Goal: Transaction & Acquisition: Book appointment/travel/reservation

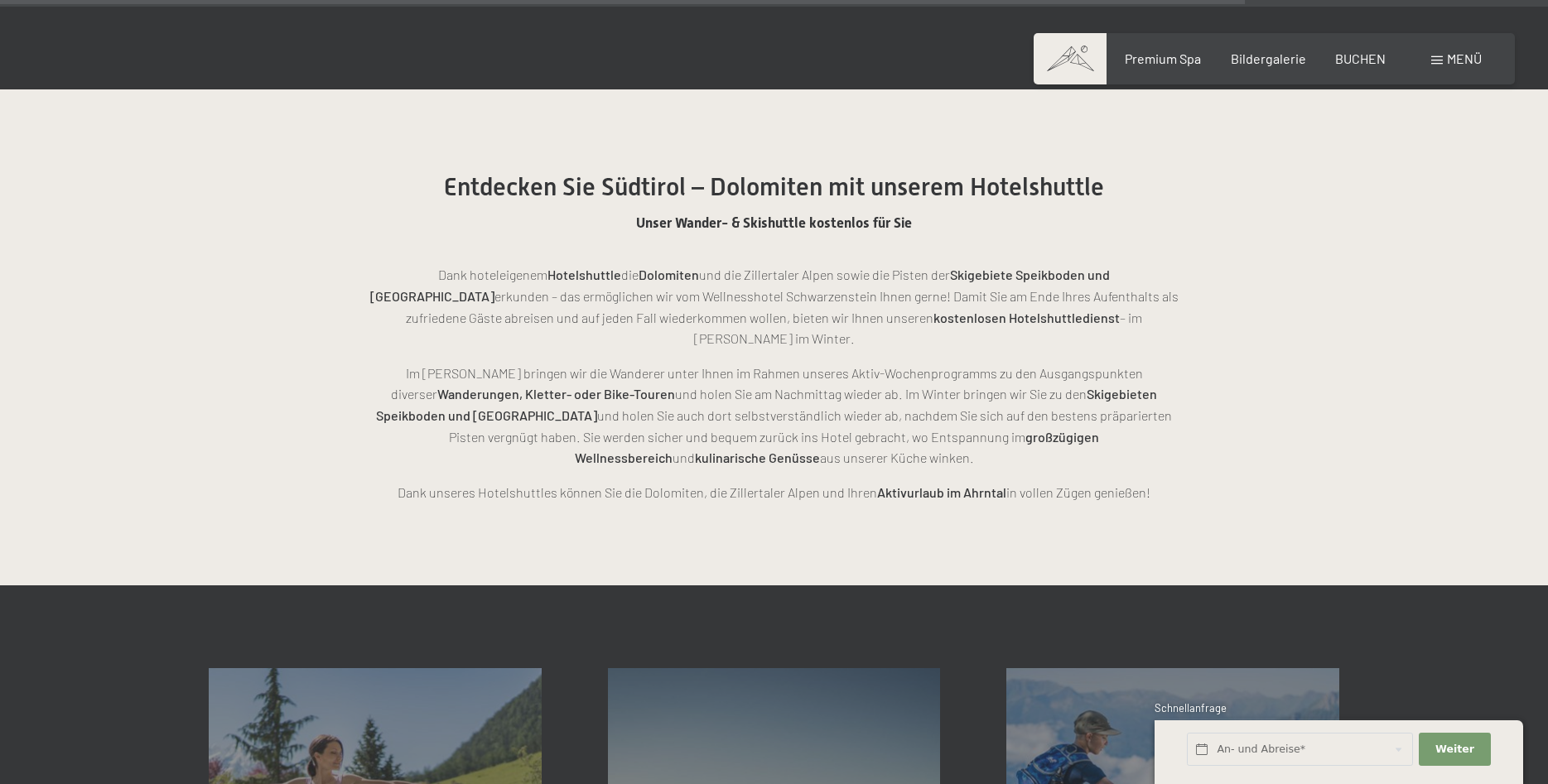
scroll to position [4222, 0]
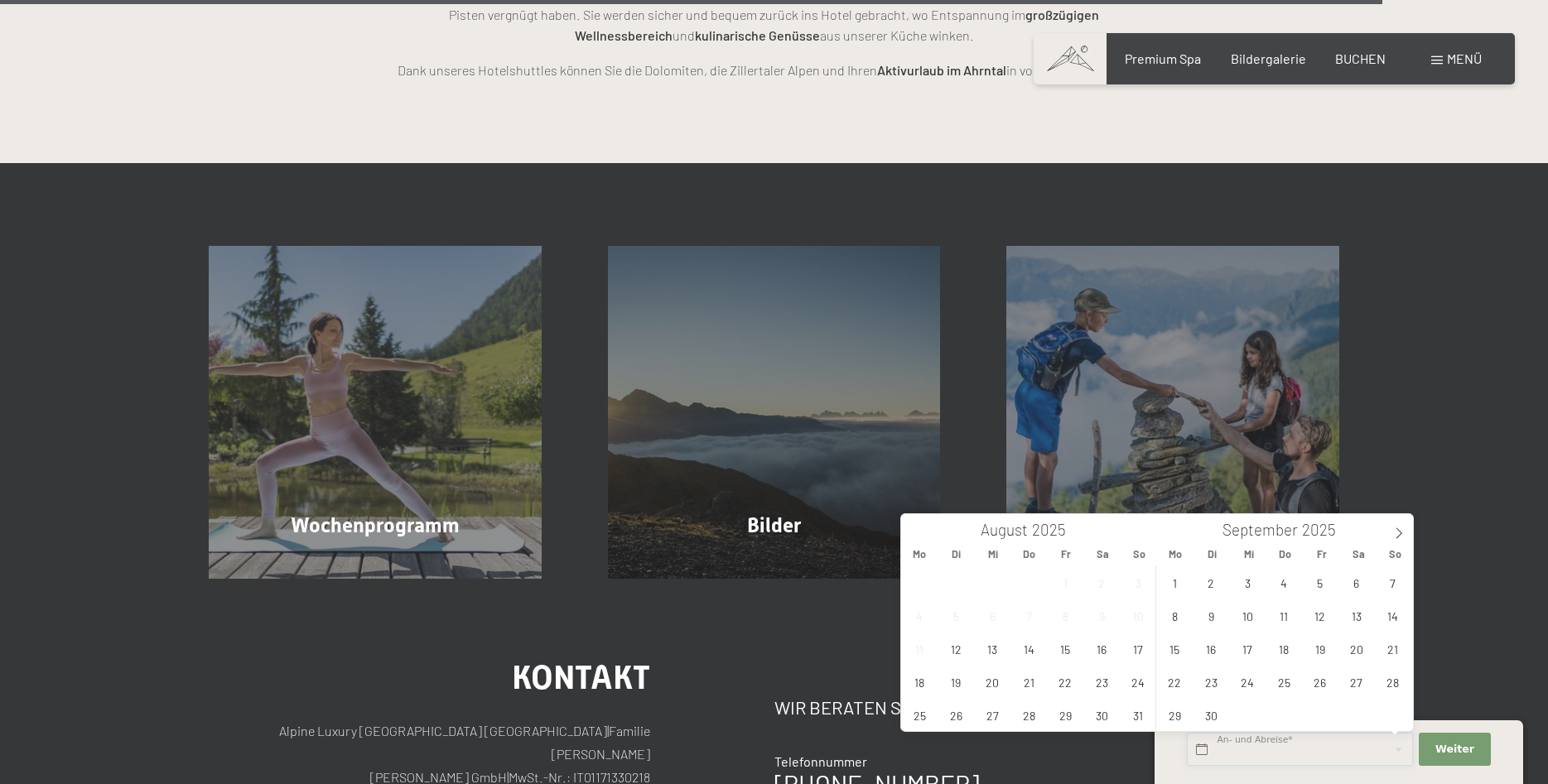
click at [1289, 748] on input "text" at bounding box center [1300, 749] width 226 height 34
click at [1136, 648] on span "17" at bounding box center [1138, 648] width 32 height 32
click at [1103, 682] on span "23" at bounding box center [1102, 681] width 32 height 32
type input "So. 17.08.2025 - Sa. 23.08.2025"
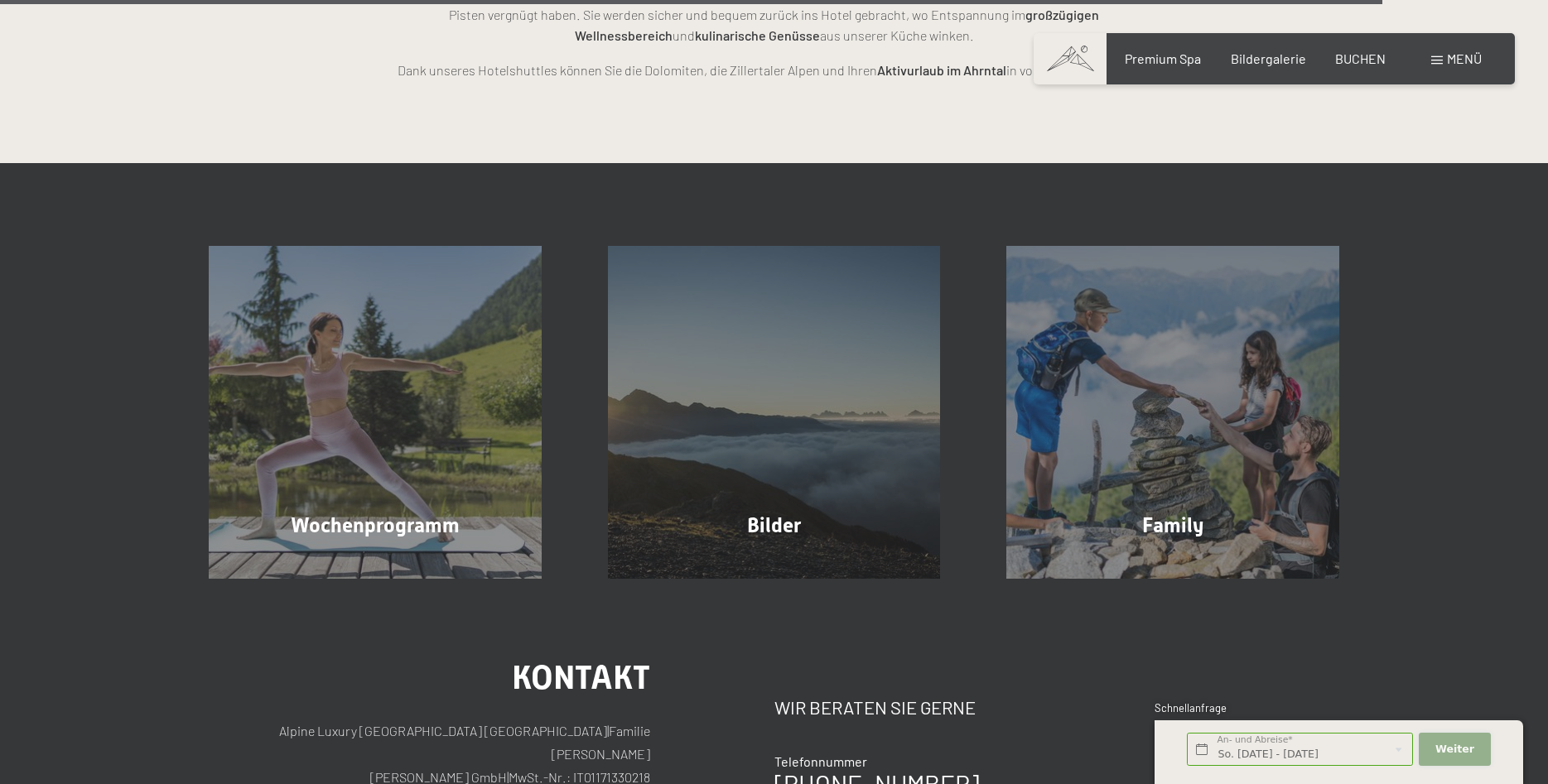
click at [1446, 749] on span "Weiter" at bounding box center [1454, 748] width 39 height 15
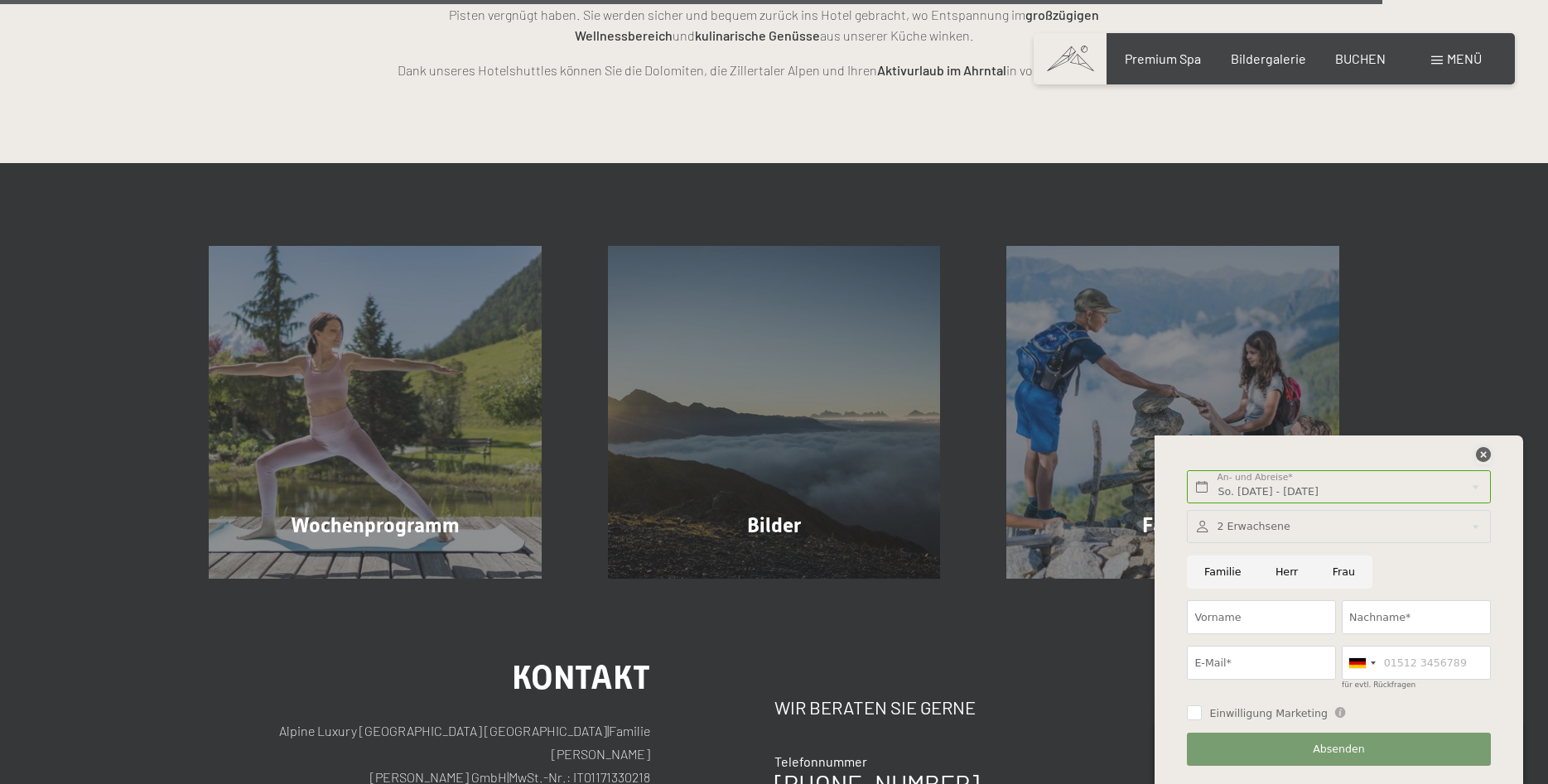
click at [1485, 458] on icon at bounding box center [1483, 454] width 15 height 15
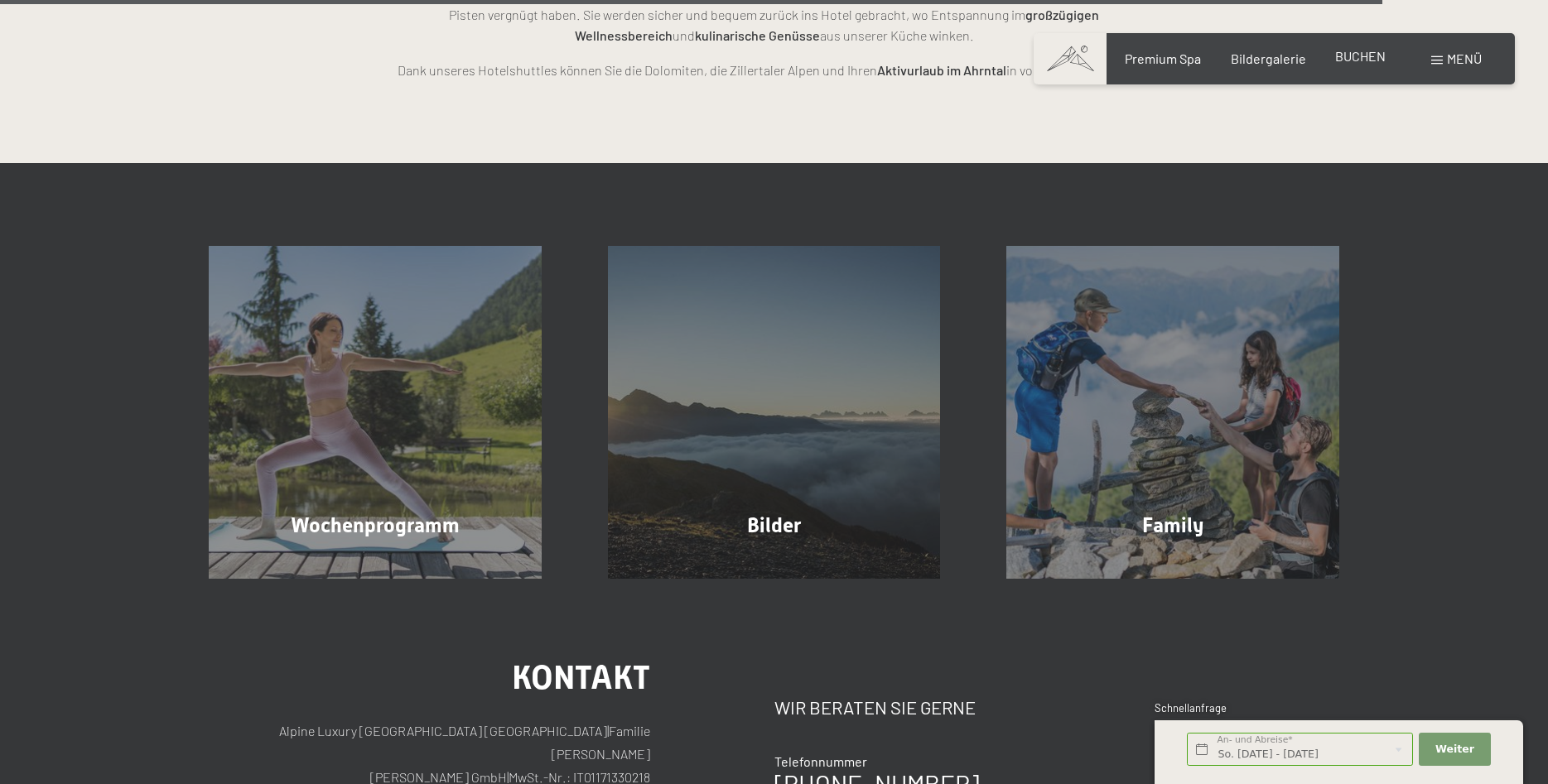
click at [1368, 59] on span "BUCHEN" at bounding box center [1361, 55] width 50 height 16
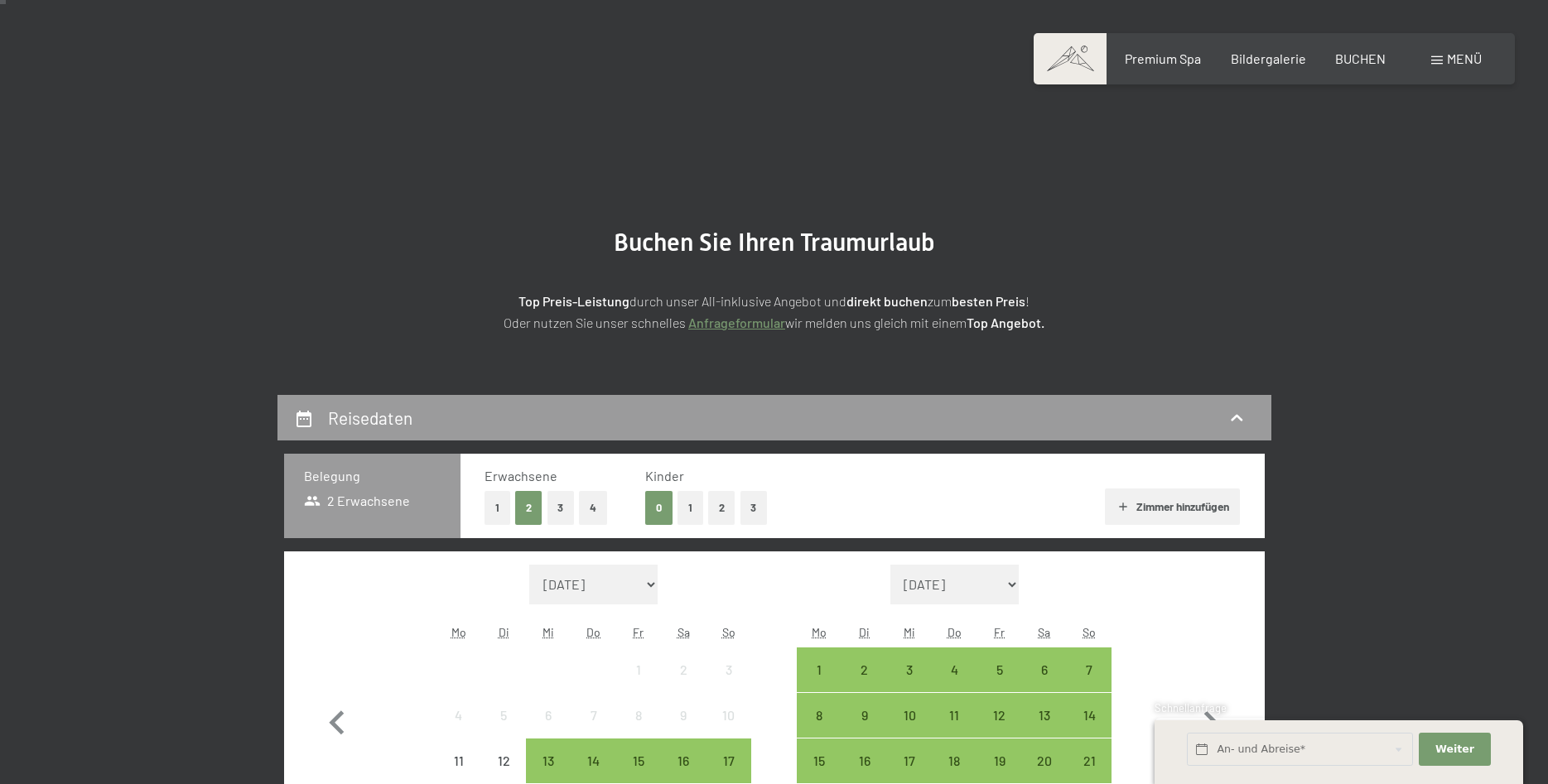
scroll to position [84, 0]
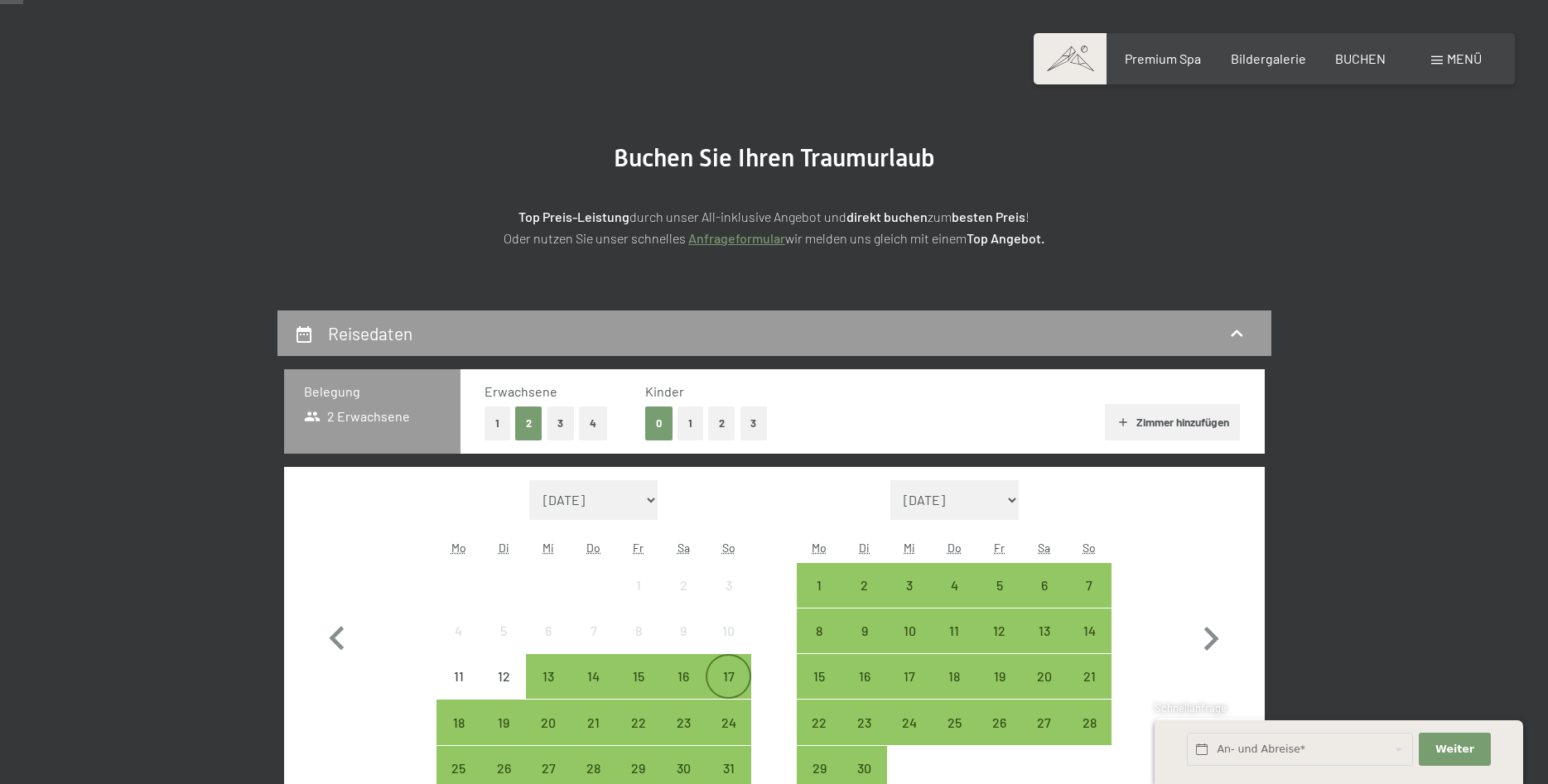
click at [729, 675] on div "17" at bounding box center [728, 690] width 42 height 42
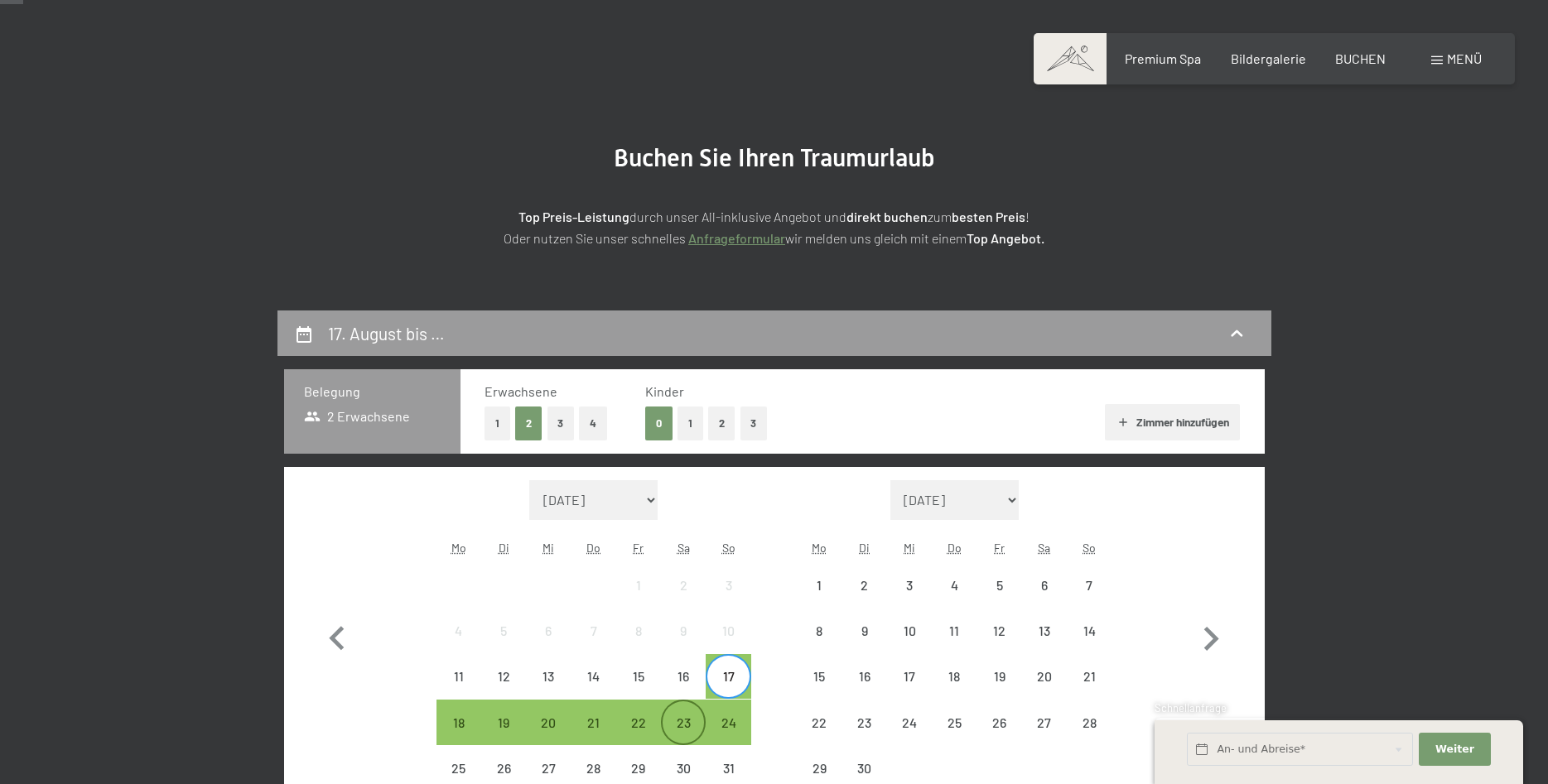
click at [686, 720] on div "23" at bounding box center [684, 737] width 42 height 42
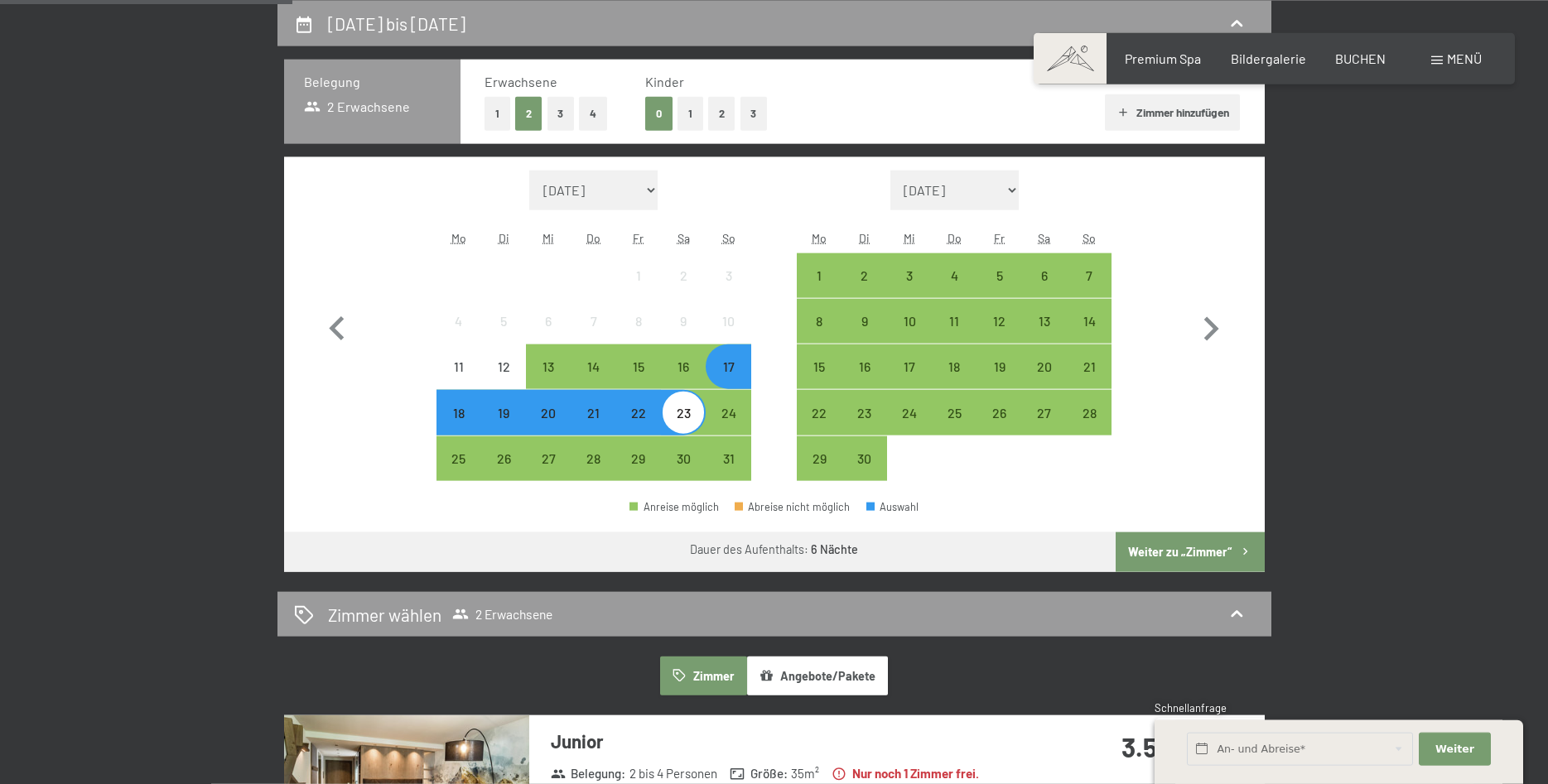
scroll to position [507, 0]
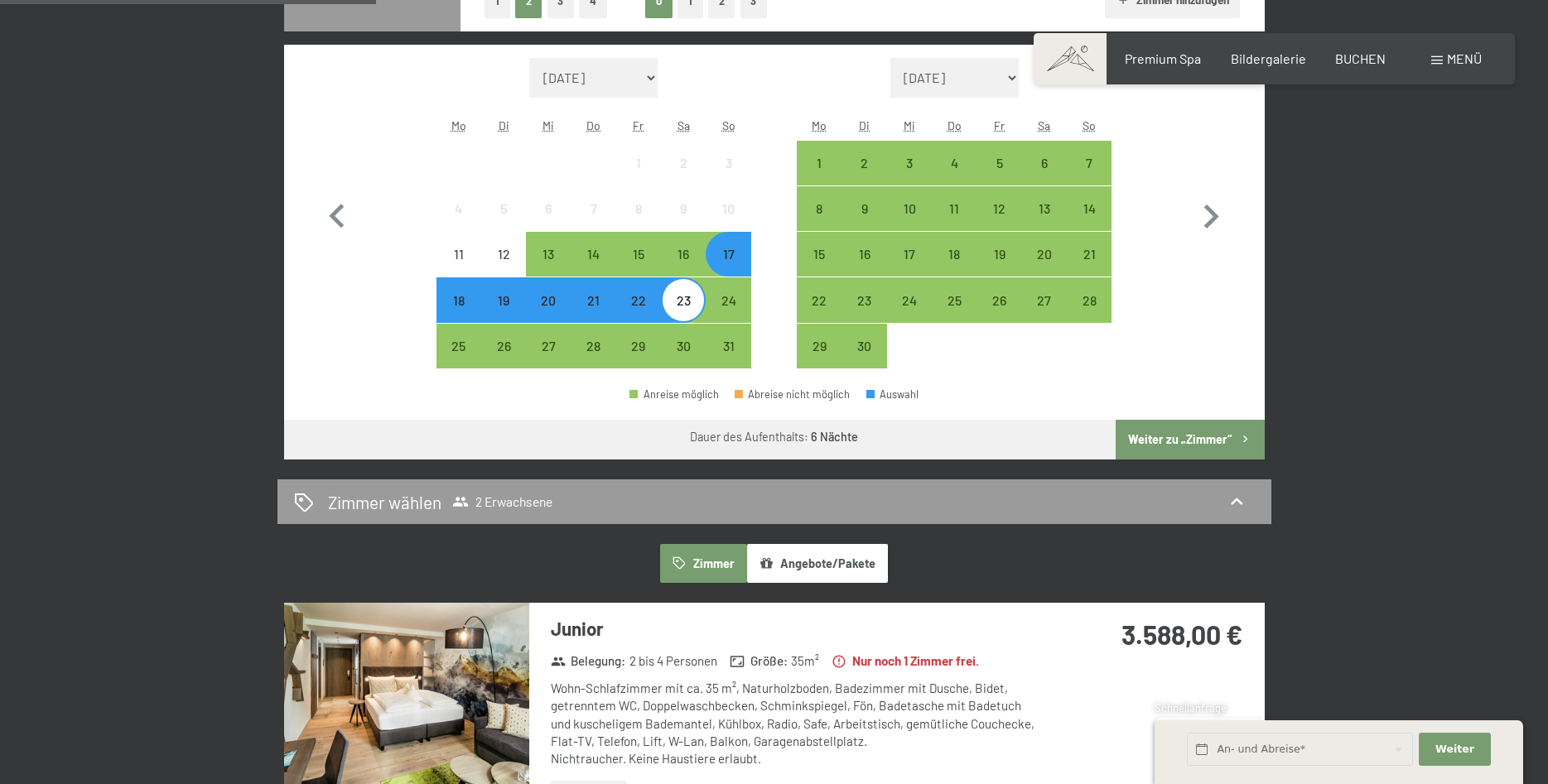
click at [1212, 437] on button "Weiter zu „Zimmer“" at bounding box center [1189, 440] width 148 height 40
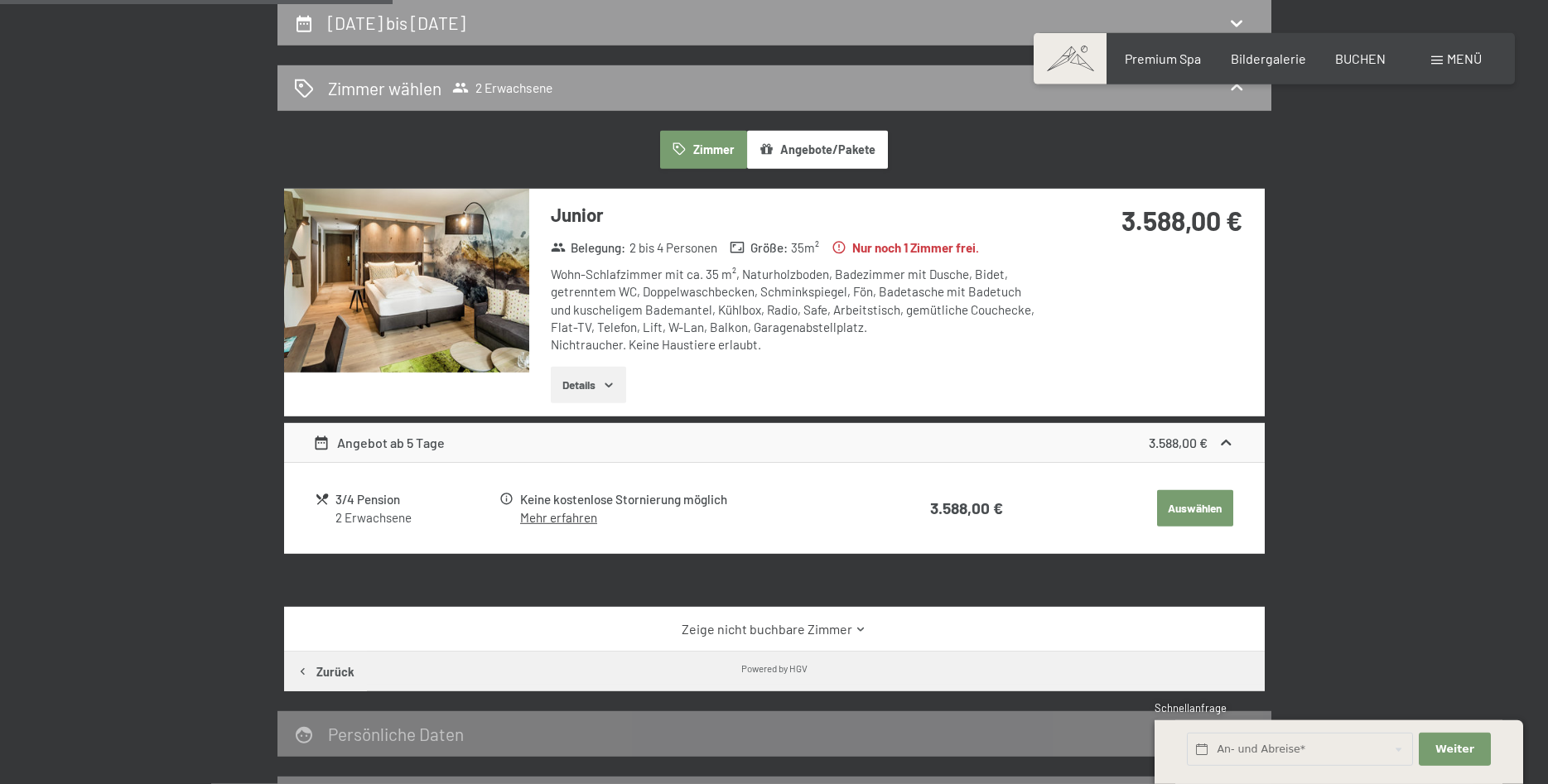
scroll to position [733, 0]
